Goal: Transaction & Acquisition: Obtain resource

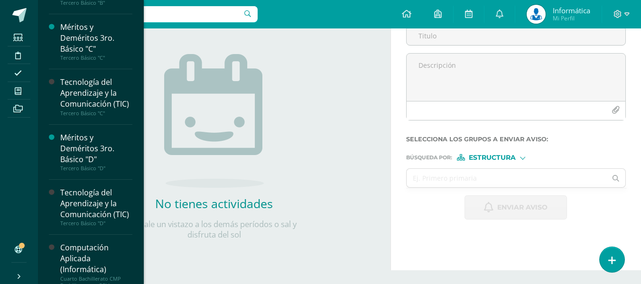
scroll to position [1314, 0]
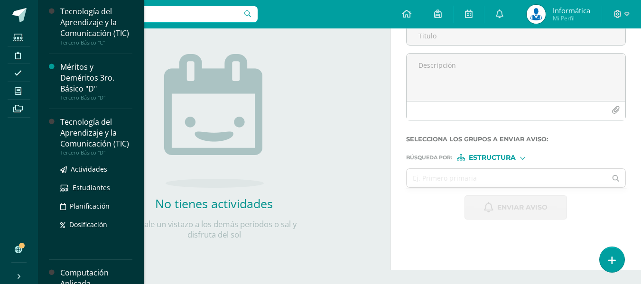
click at [105, 149] on div "Tecnología del Aprendizaje y la Comunicación (TIC)" at bounding box center [96, 133] width 72 height 33
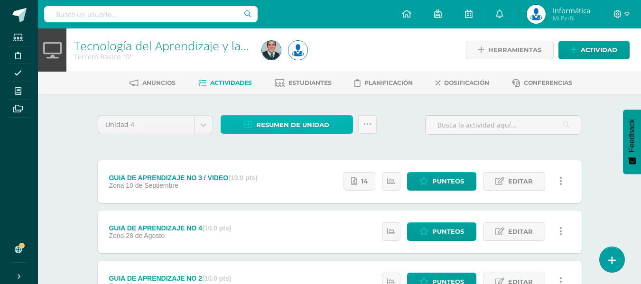
click at [296, 120] on span "Resumen de unidad" at bounding box center [292, 125] width 73 height 18
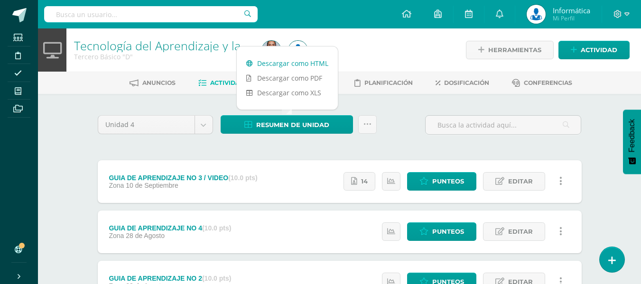
click at [301, 58] on link "Descargar como HTML" at bounding box center [287, 63] width 101 height 15
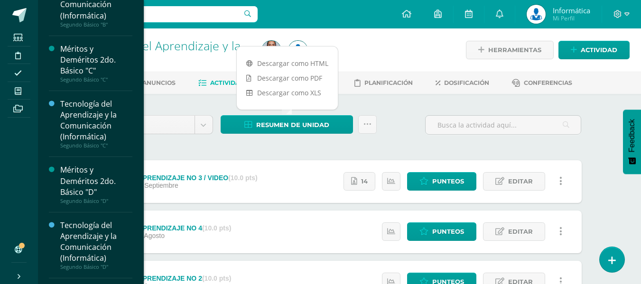
scroll to position [948, 0]
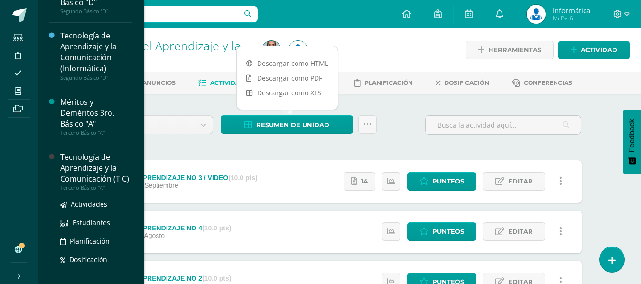
click at [101, 176] on div "Tecnología del Aprendizaje y la Comunicación (TIC)" at bounding box center [96, 168] width 72 height 33
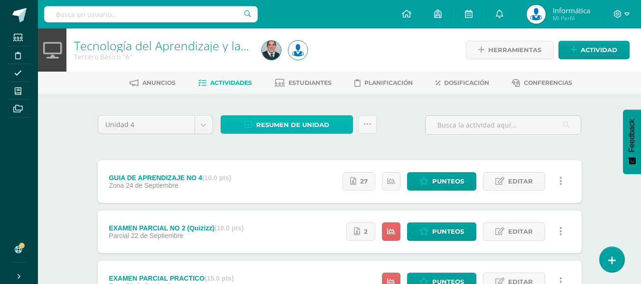
click at [331, 119] on link "Resumen de unidad" at bounding box center [287, 124] width 132 height 19
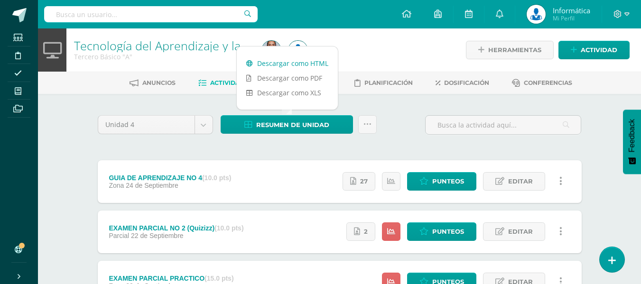
click at [322, 62] on link "Descargar como HTML" at bounding box center [287, 63] width 101 height 15
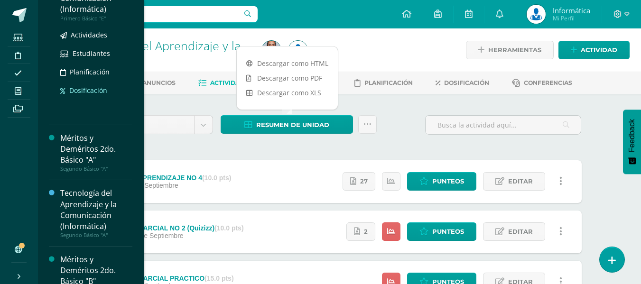
scroll to position [576, 0]
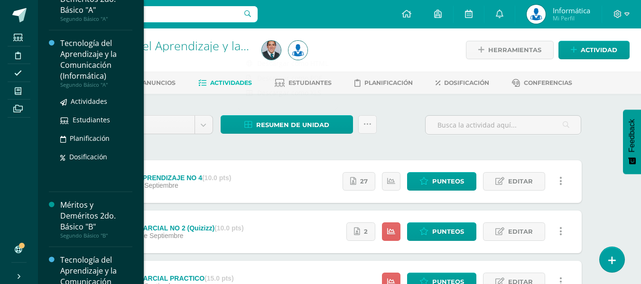
click at [88, 69] on div "Tecnología del Aprendizaje y la Comunicación (Informática)" at bounding box center [96, 60] width 72 height 44
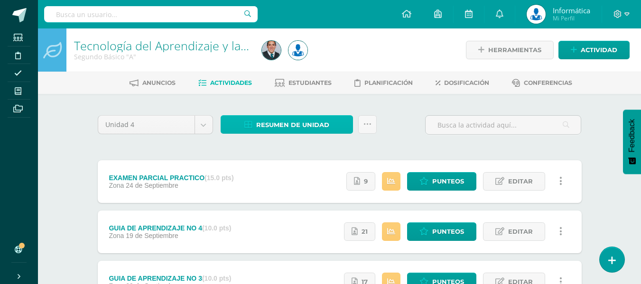
click at [283, 129] on span "Resumen de unidad" at bounding box center [292, 125] width 73 height 18
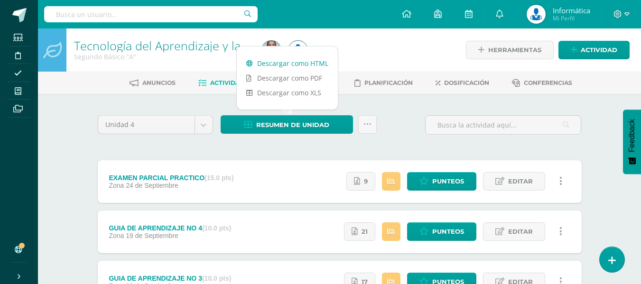
click at [283, 65] on link "Descargar como HTML" at bounding box center [287, 63] width 101 height 15
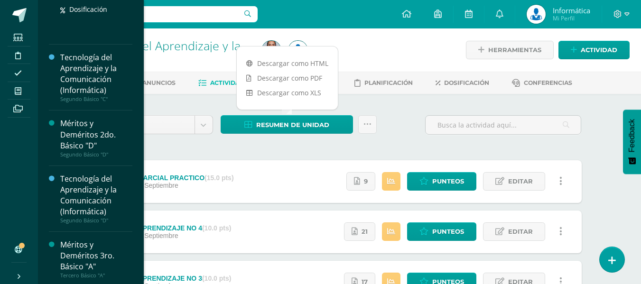
scroll to position [901, 0]
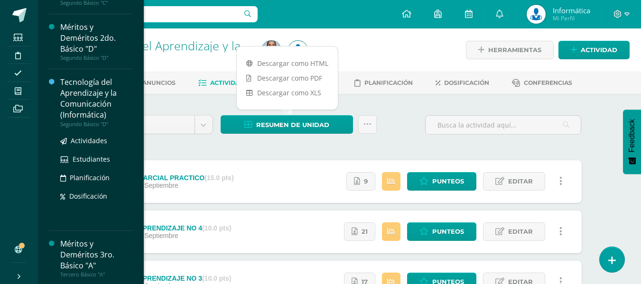
click at [84, 88] on div "Tecnología del Aprendizaje y la Comunicación (Informática)" at bounding box center [96, 99] width 72 height 44
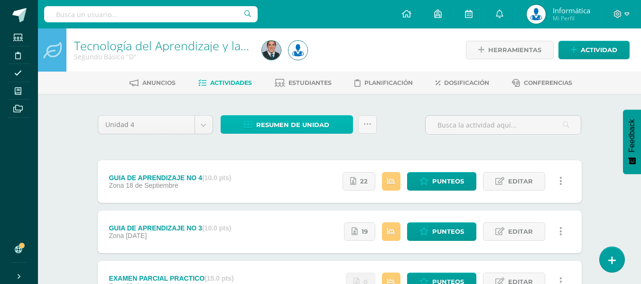
click at [306, 123] on span "Resumen de unidad" at bounding box center [292, 125] width 73 height 18
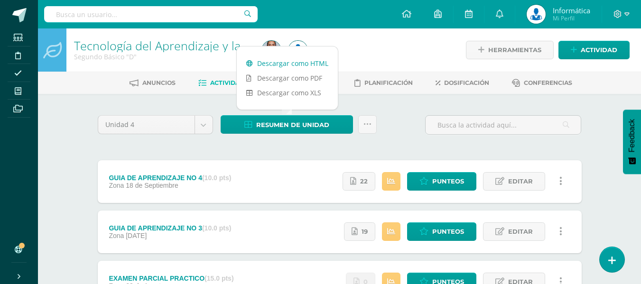
click at [316, 58] on link "Descargar como HTML" at bounding box center [287, 63] width 101 height 15
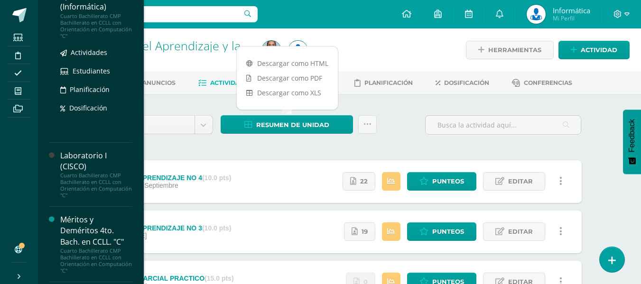
scroll to position [1511, 0]
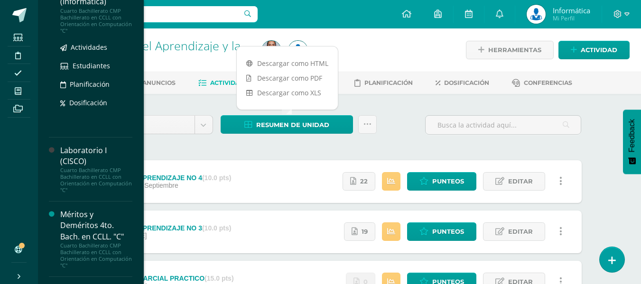
click at [93, 34] on div "Cuarto Bachillerato CMP Bachillerato en CCLL con Orientación en Computación "C"" at bounding box center [96, 21] width 72 height 27
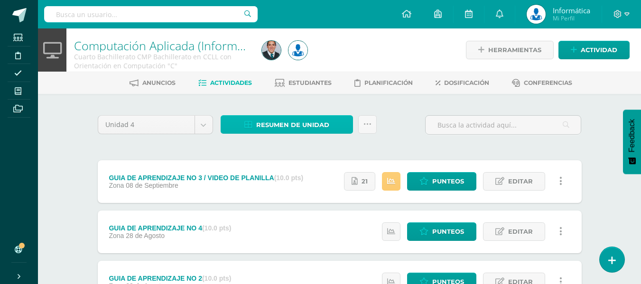
click at [300, 129] on span "Resumen de unidad" at bounding box center [292, 125] width 73 height 18
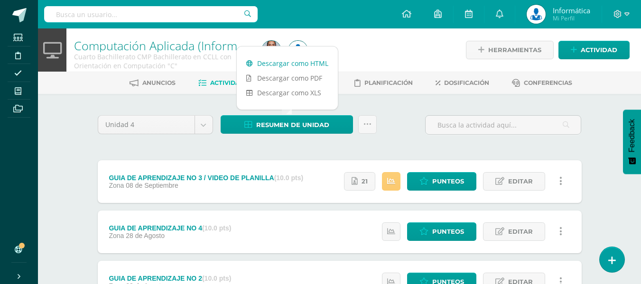
click at [297, 64] on link "Descargar como HTML" at bounding box center [287, 63] width 101 height 15
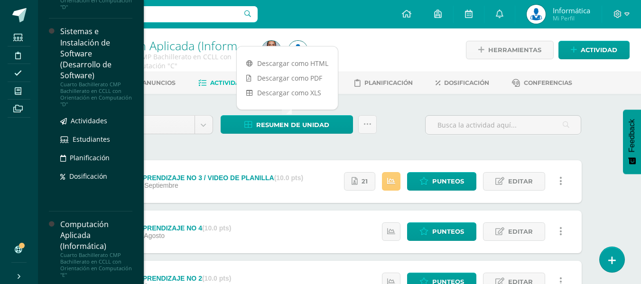
scroll to position [2065, 0]
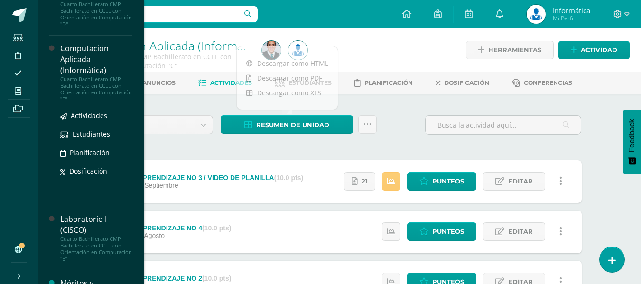
click at [95, 102] on div "Cuarto Bachillerato CMP Bachillerato en CCLL con Orientación en Computación "E"" at bounding box center [96, 89] width 72 height 27
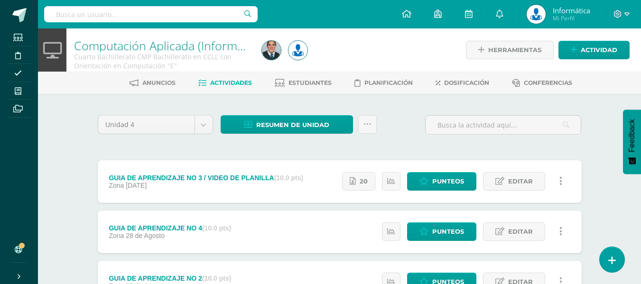
click at [307, 138] on div "Resumen de unidad Descargar como HTML Descargar como PDF Descargar como XLS Sub…" at bounding box center [299, 128] width 164 height 27
click at [287, 117] on div "Unidad 4 Unidad 1 Unidad 2 Unidad 3 Unidad 4 Resumen de unidad Descargar como H…" at bounding box center [340, 127] width 484 height 29
click at [275, 119] on span "Resumen de unidad" at bounding box center [292, 125] width 73 height 18
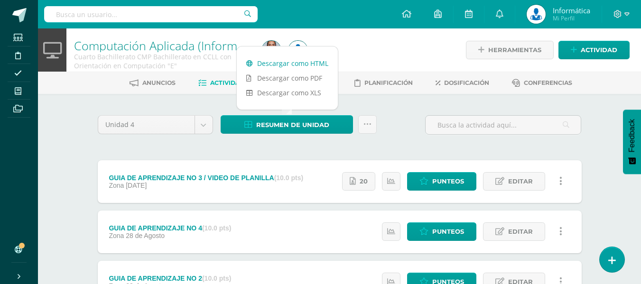
click at [294, 66] on link "Descargar como HTML" at bounding box center [287, 63] width 101 height 15
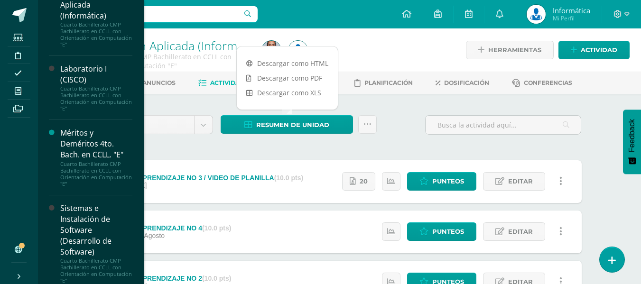
scroll to position [2263, 0]
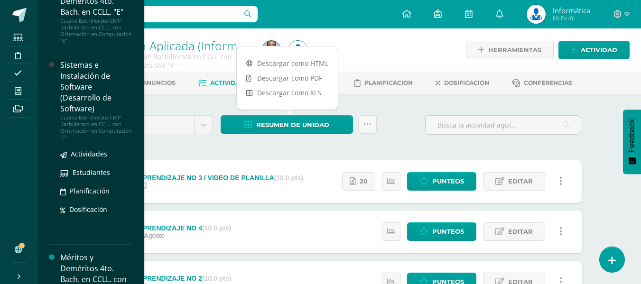
click at [98, 115] on div "Sistemas e Instalación de Software (Desarrollo de Software)" at bounding box center [96, 87] width 72 height 55
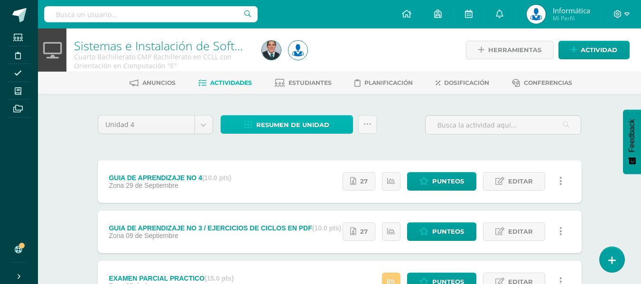
click at [275, 124] on span "Resumen de unidad" at bounding box center [292, 125] width 73 height 18
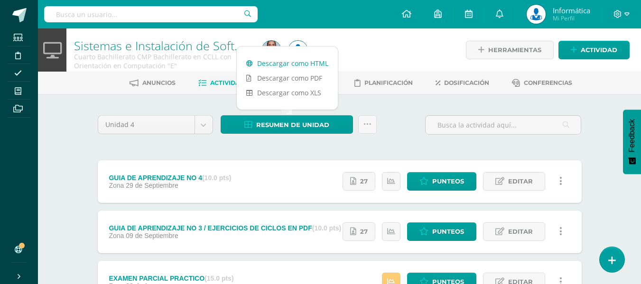
click at [293, 67] on link "Descargar como HTML" at bounding box center [287, 63] width 101 height 15
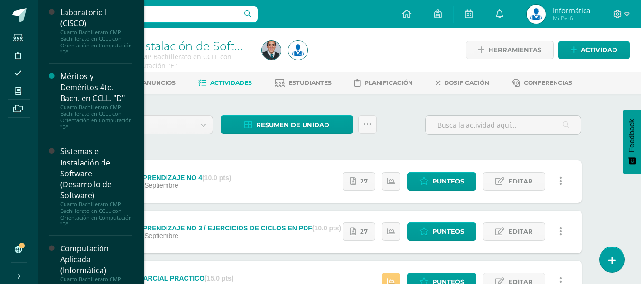
scroll to position [1823, 0]
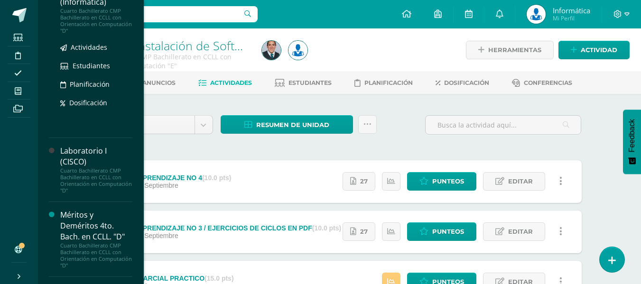
click at [97, 34] on div "Cuarto Bachillerato CMP Bachillerato en CCLL con Orientación en Computación "D"" at bounding box center [96, 21] width 72 height 27
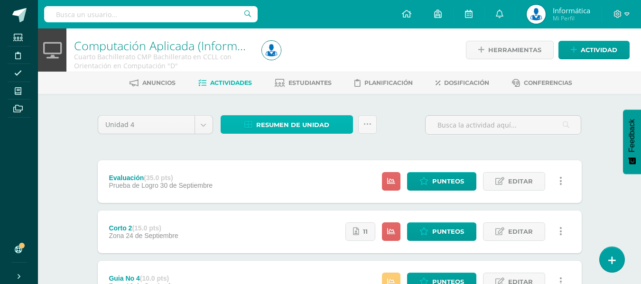
click at [285, 126] on span "Resumen de unidad" at bounding box center [292, 125] width 73 height 18
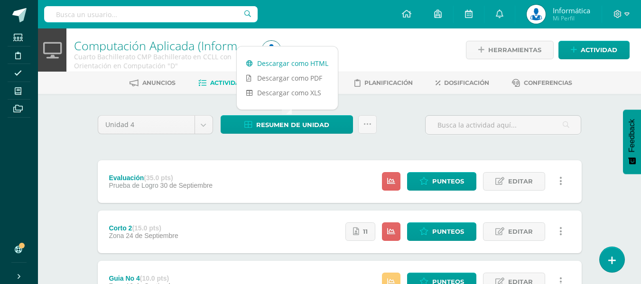
click at [296, 65] on link "Descargar como HTML" at bounding box center [287, 63] width 101 height 15
click at [622, 10] on span at bounding box center [621, 14] width 16 height 10
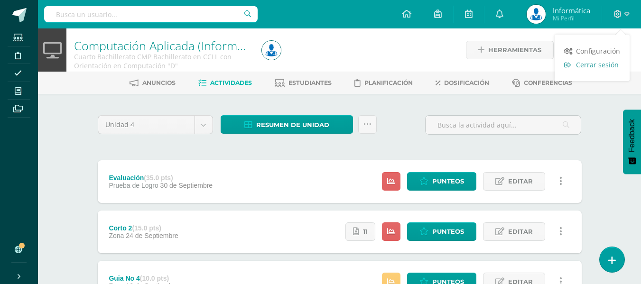
click at [588, 70] on link "Cerrar sesión" at bounding box center [592, 65] width 75 height 14
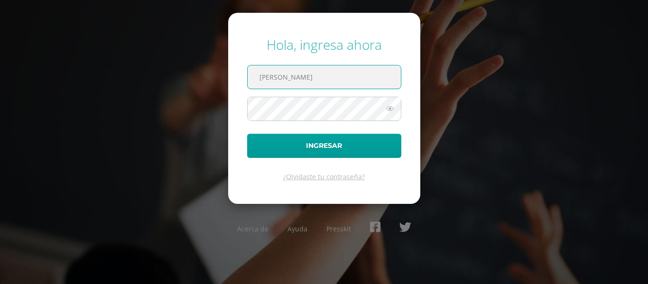
type input "[EMAIL_ADDRESS][DOMAIN_NAME]"
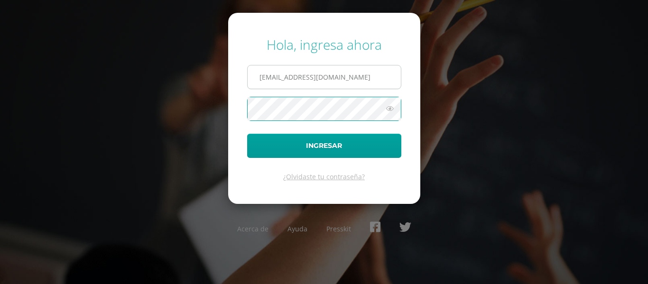
click at [247, 134] on button "Ingresar" at bounding box center [324, 146] width 154 height 24
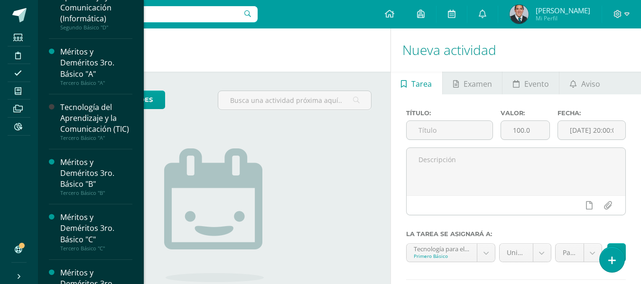
scroll to position [167, 0]
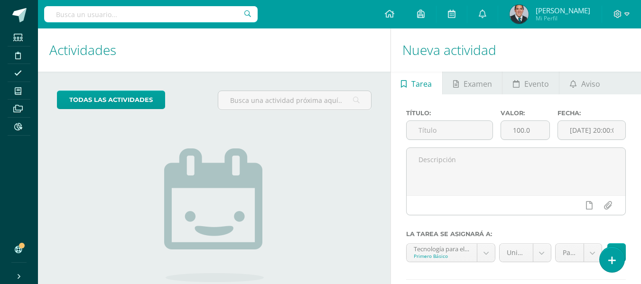
click at [180, 11] on input "text" at bounding box center [150, 14] width 213 height 16
type input "[PERSON_NAME] sand"
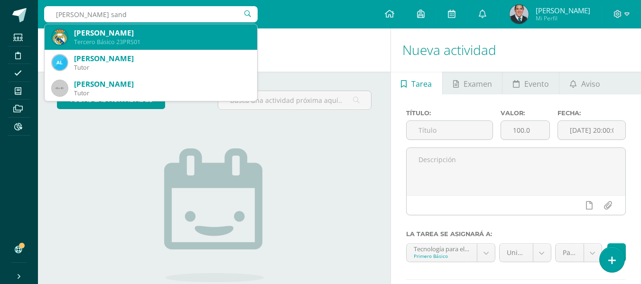
click at [187, 34] on div "[PERSON_NAME]" at bounding box center [162, 33] width 176 height 10
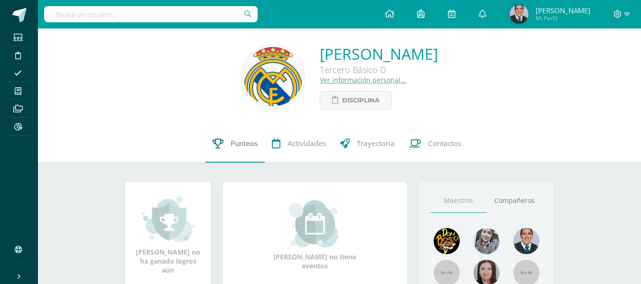
click at [231, 149] on link "Punteos" at bounding box center [234, 144] width 59 height 38
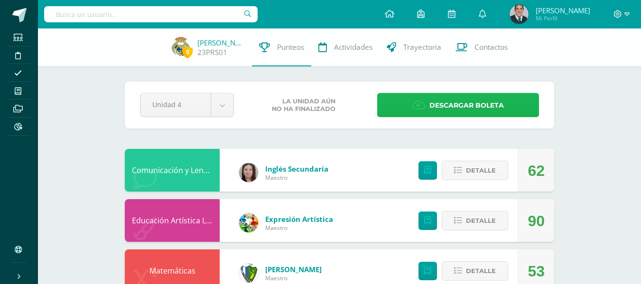
click at [479, 102] on span "Descargar boleta" at bounding box center [466, 105] width 74 height 23
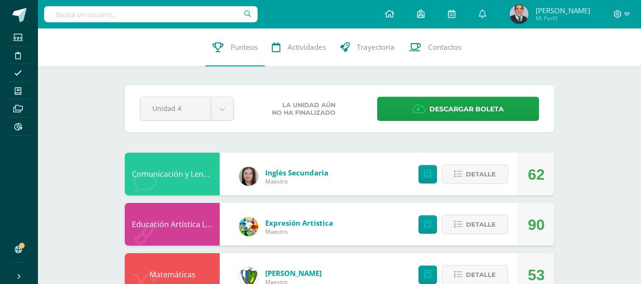
click at [78, 12] on input "text" at bounding box center [150, 14] width 213 height 16
type input "mario marcos de le"
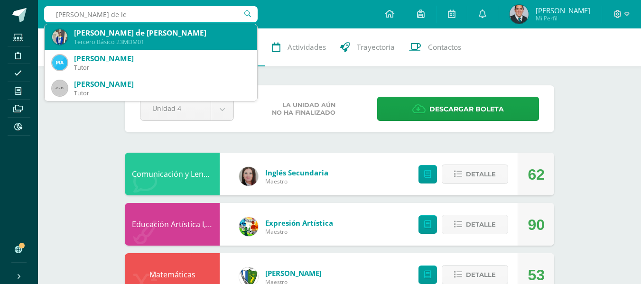
click at [96, 29] on div "Mario Marcos de León Medina" at bounding box center [162, 33] width 176 height 10
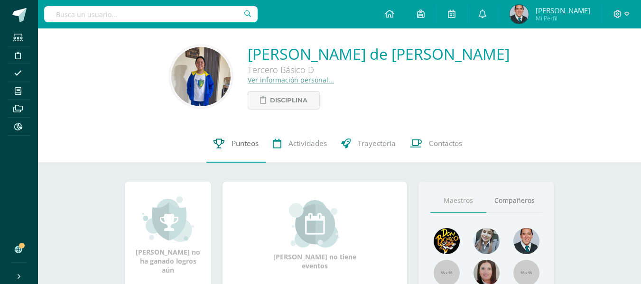
click at [243, 139] on span "Punteos" at bounding box center [244, 144] width 27 height 10
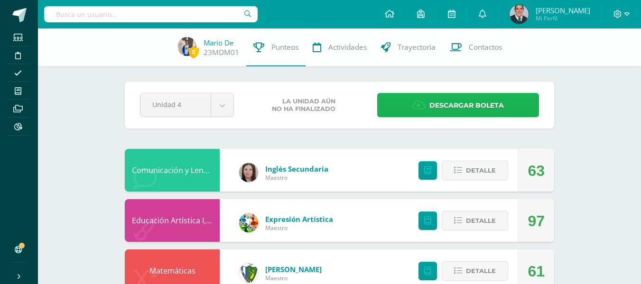
click at [495, 103] on span "Descargar boleta" at bounding box center [466, 105] width 74 height 23
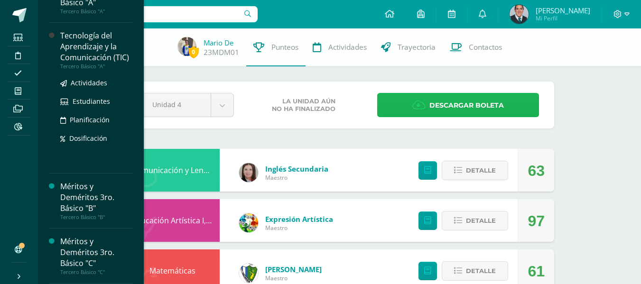
scroll to position [184, 0]
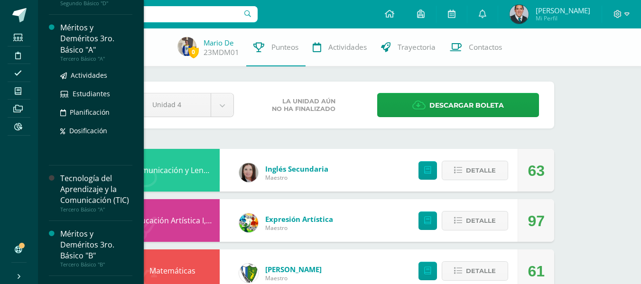
click at [90, 46] on div "Méritos y Deméritos 3ro. Básico "A"" at bounding box center [96, 38] width 72 height 33
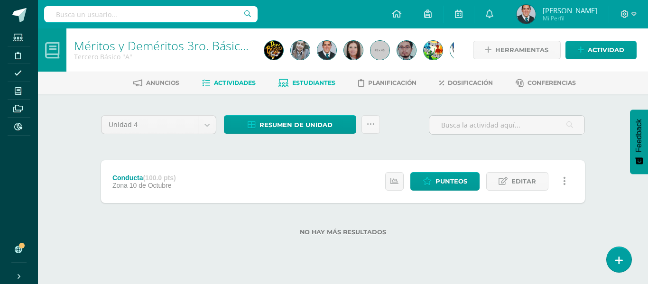
click at [317, 85] on span "Estudiantes" at bounding box center [313, 82] width 43 height 7
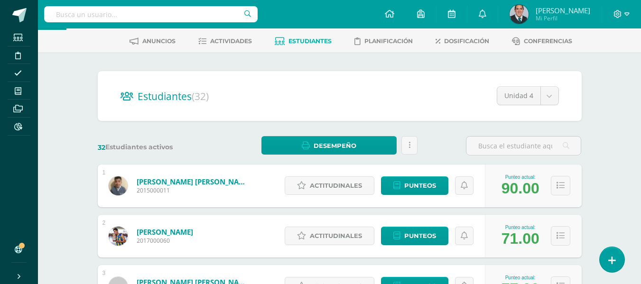
scroll to position [142, 0]
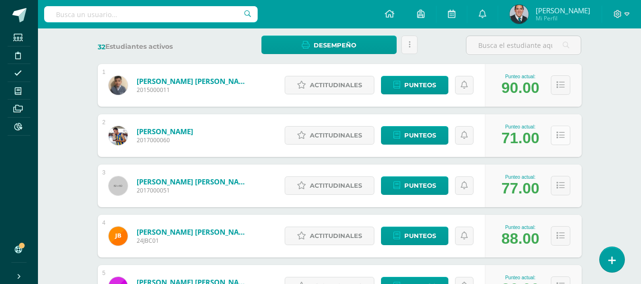
click at [564, 136] on button at bounding box center [560, 135] width 19 height 19
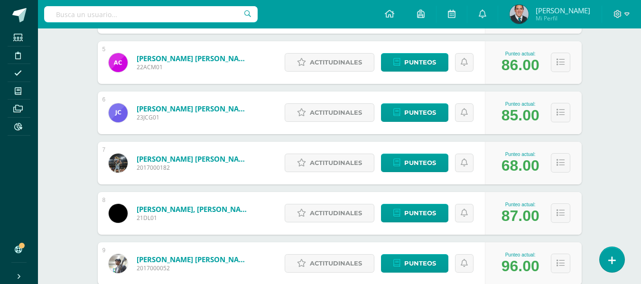
scroll to position [949, 0]
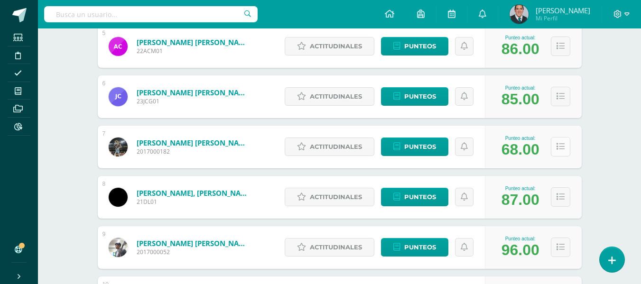
click at [564, 147] on icon at bounding box center [560, 147] width 8 height 8
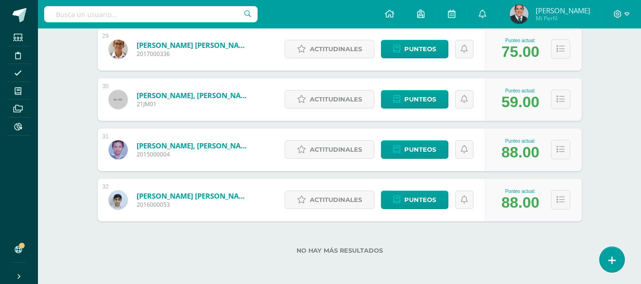
scroll to position [2758, 0]
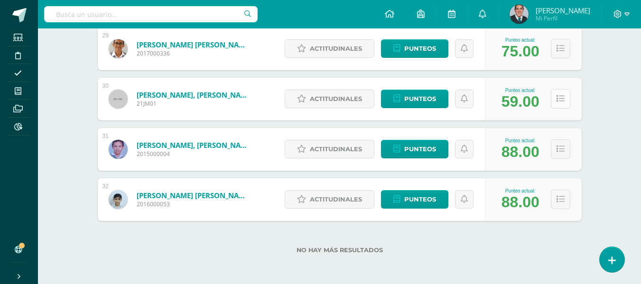
click at [558, 93] on button at bounding box center [560, 98] width 19 height 19
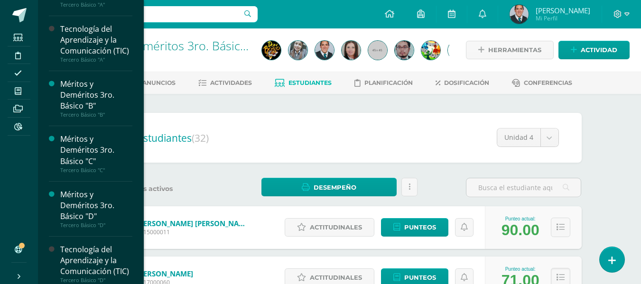
scroll to position [259, 0]
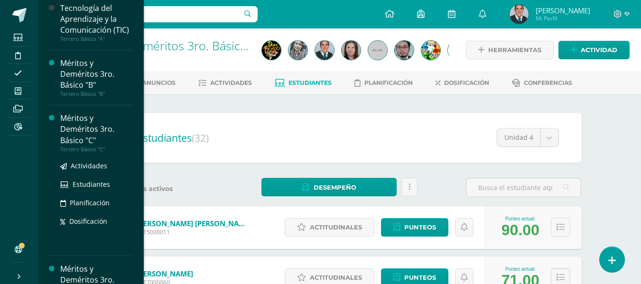
click at [91, 133] on div "Méritos y Deméritos 3ro. Básico "C"" at bounding box center [96, 129] width 72 height 33
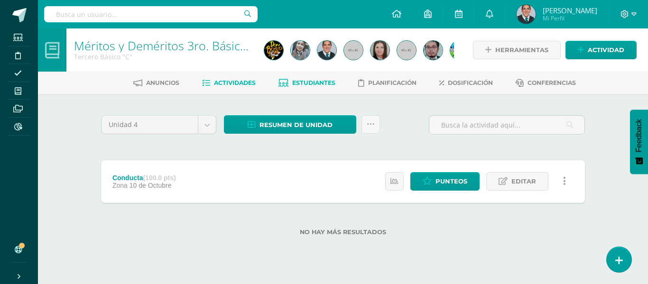
click at [305, 85] on span "Estudiantes" at bounding box center [313, 82] width 43 height 7
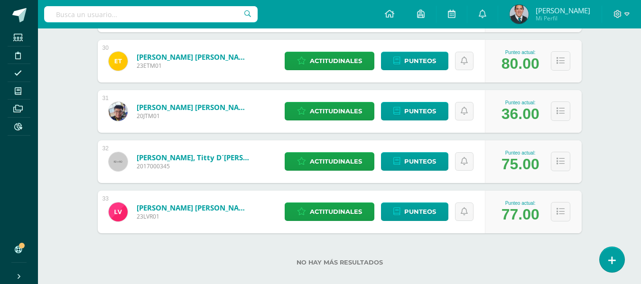
scroll to position [1637, 0]
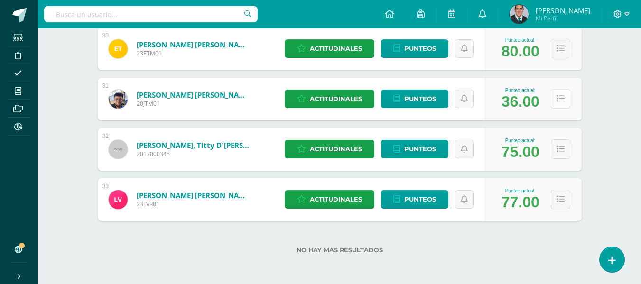
click at [566, 99] on button at bounding box center [560, 98] width 19 height 19
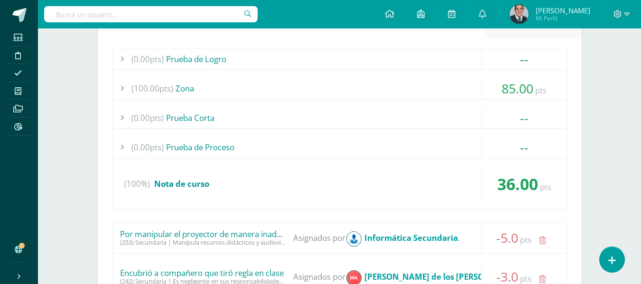
scroll to position [1827, 0]
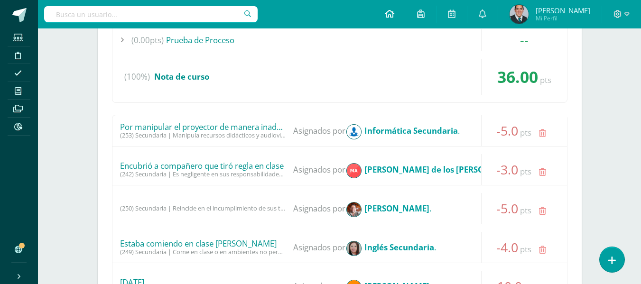
click at [394, 13] on icon at bounding box center [389, 13] width 9 height 9
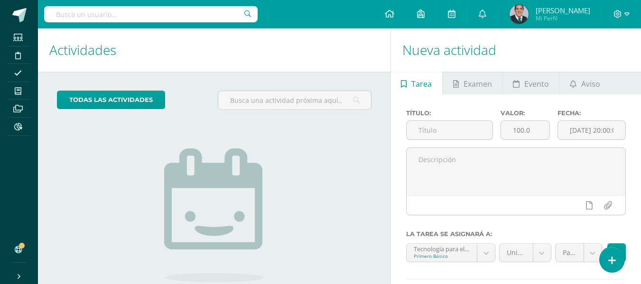
click at [164, 11] on input "text" at bounding box center [150, 14] width 213 height 16
type input "leandro joab"
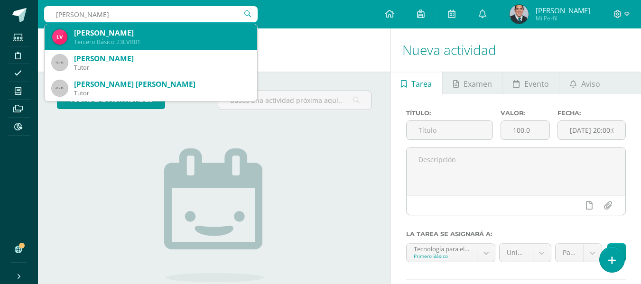
click at [162, 31] on div "[PERSON_NAME]" at bounding box center [162, 33] width 176 height 10
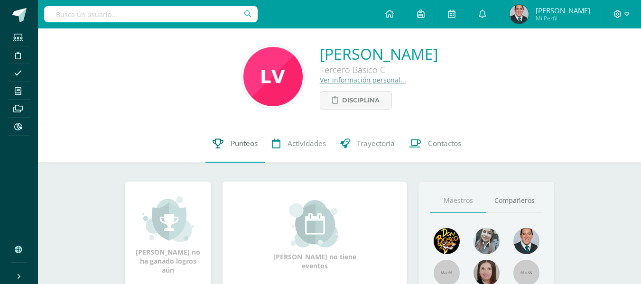
click at [228, 134] on link "Punteos" at bounding box center [234, 144] width 59 height 38
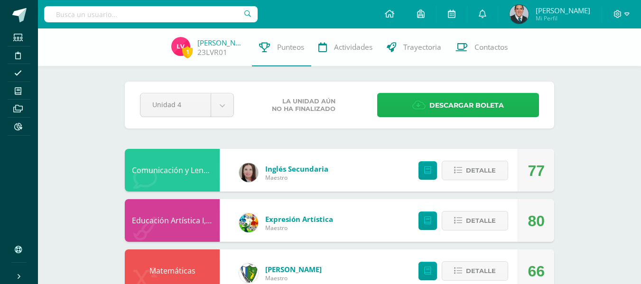
click at [471, 103] on span "Descargar boleta" at bounding box center [466, 105] width 74 height 23
